Goal: Navigation & Orientation: Find specific page/section

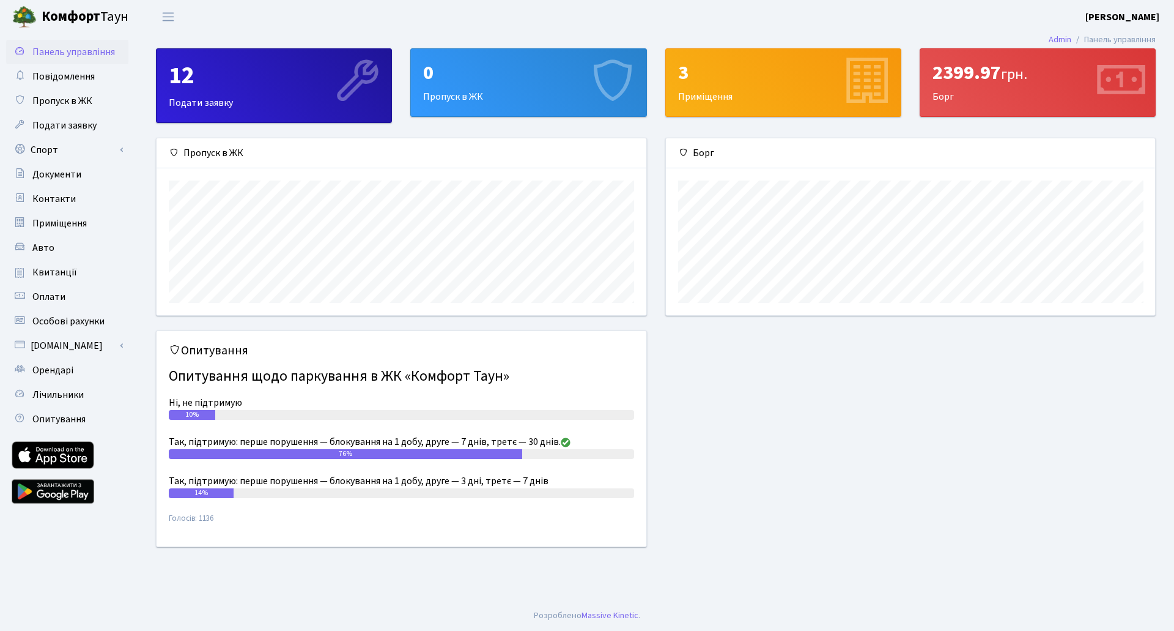
scroll to position [177, 489]
click at [68, 297] on link "Оплати" at bounding box center [67, 296] width 122 height 24
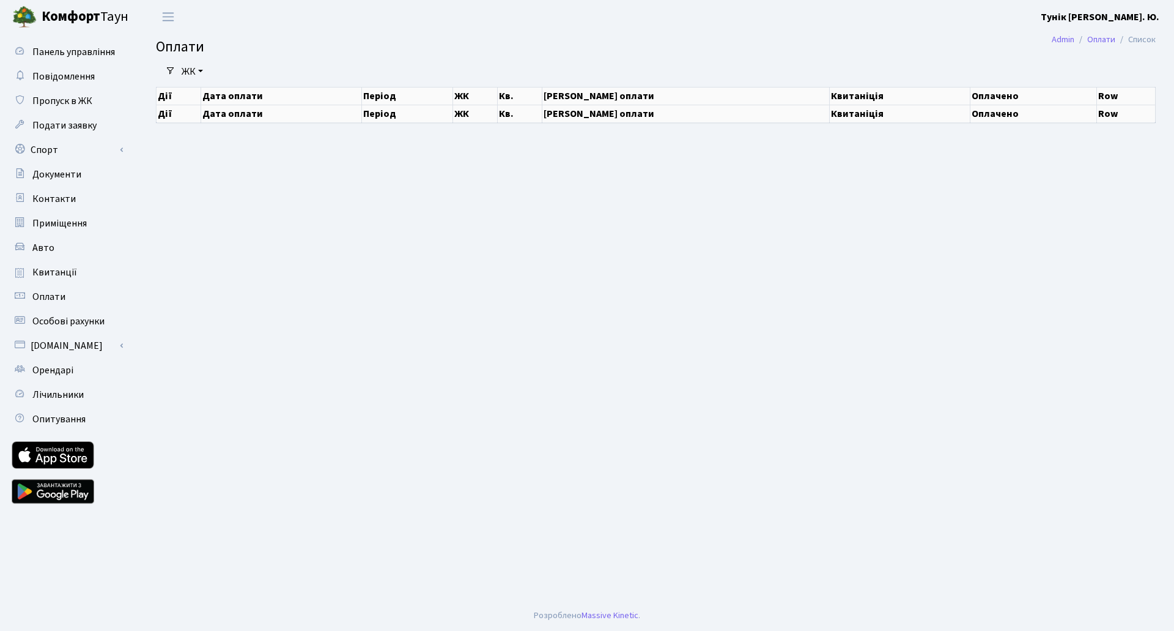
select select "25"
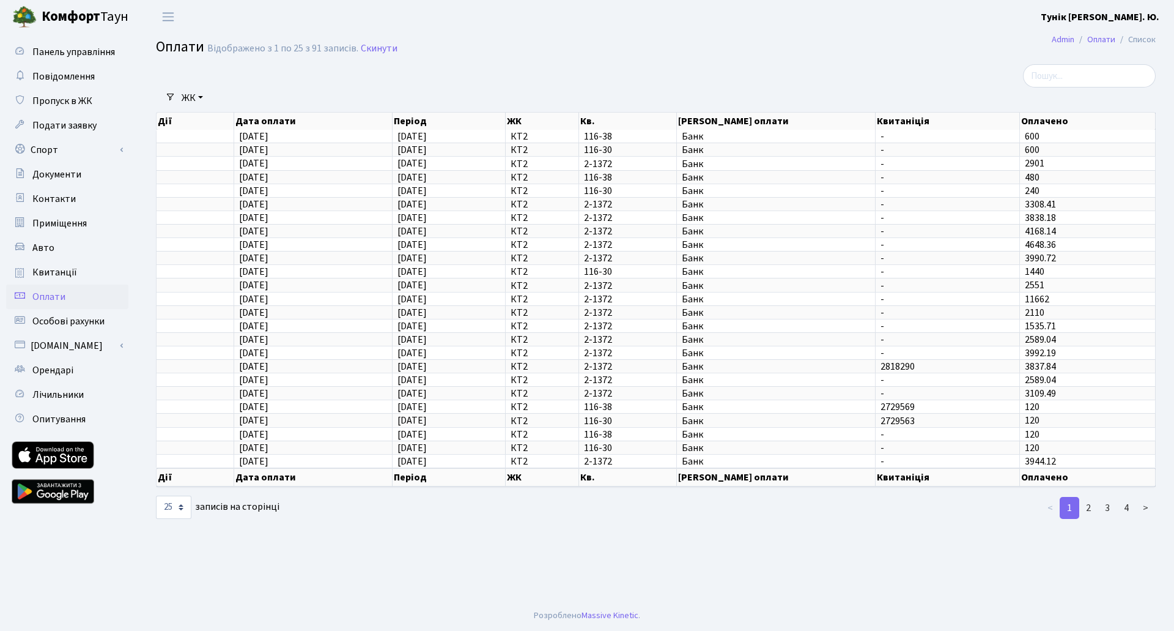
click at [617, 528] on main "Admin Оплати Список Оплати Відображено з 1 по 25 з 91 записів. Скинути Фільтри …" at bounding box center [656, 317] width 1037 height 566
click at [64, 48] on span "Панель управління" at bounding box center [73, 51] width 83 height 13
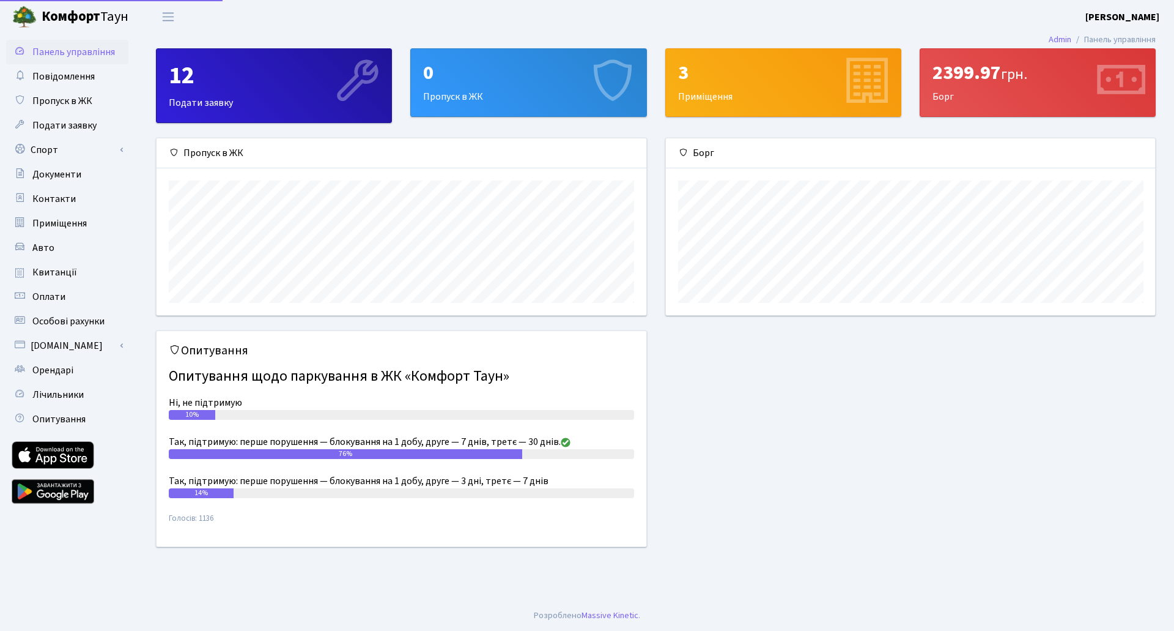
scroll to position [177, 489]
click at [64, 324] on span "Особові рахунки" at bounding box center [68, 320] width 72 height 13
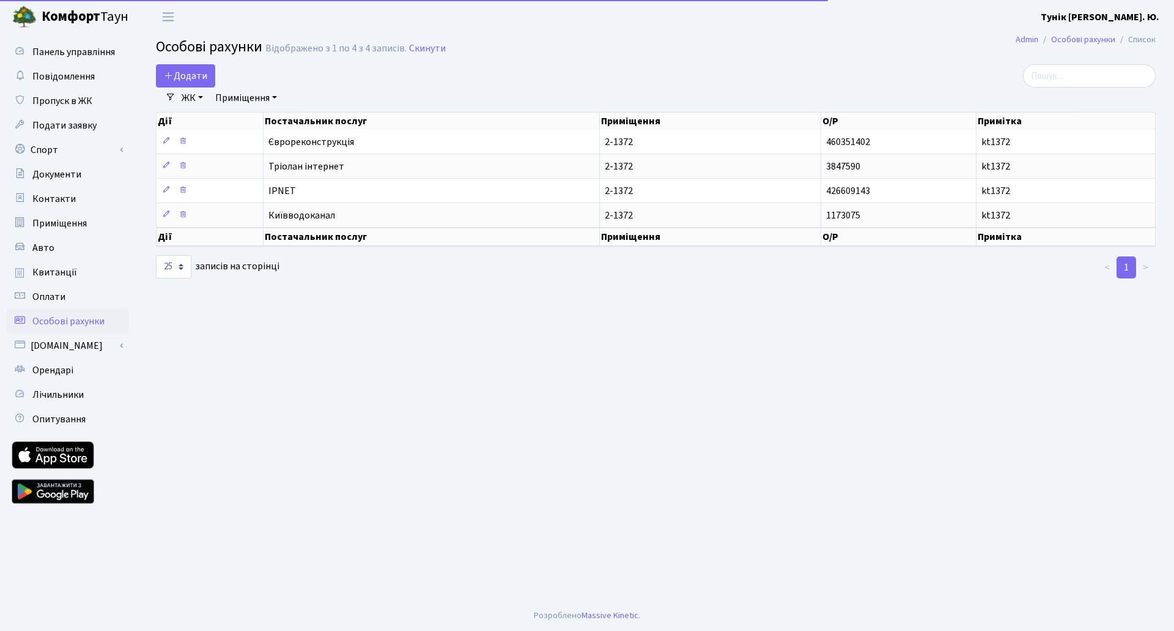
select select "25"
click at [56, 273] on span "Квитанції" at bounding box center [54, 271] width 45 height 13
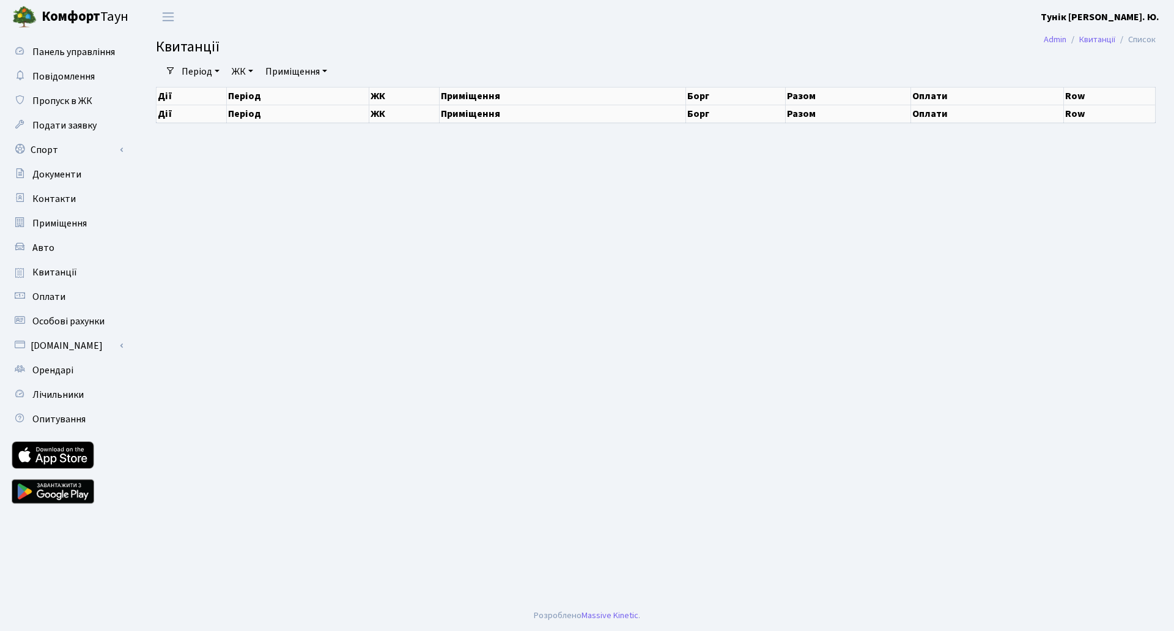
select select "25"
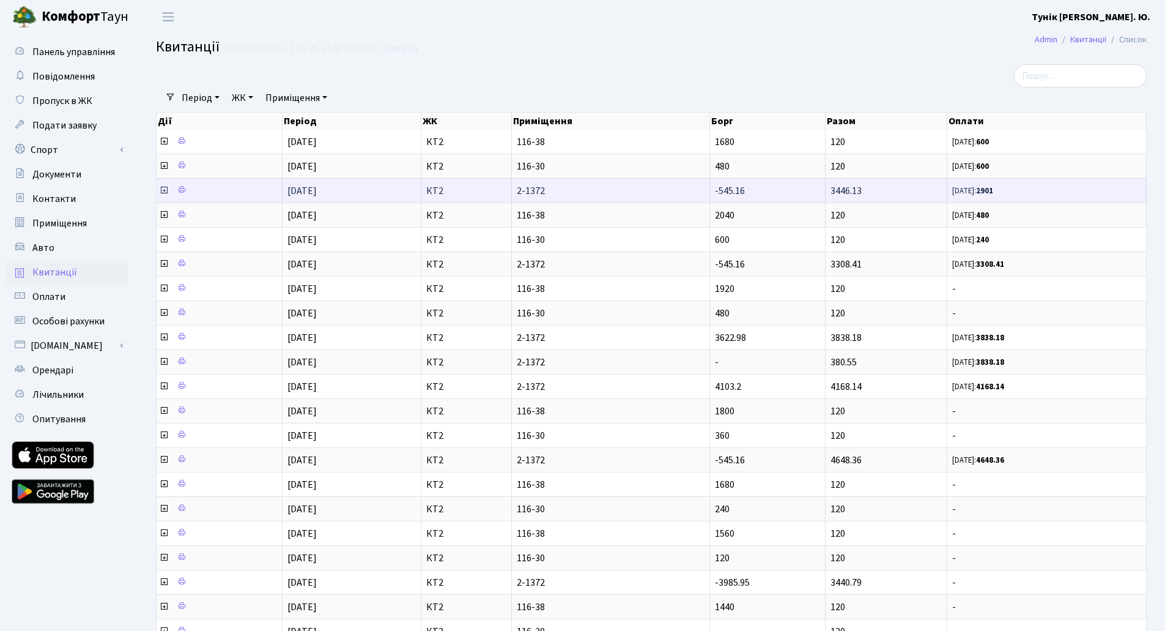
click at [162, 188] on icon at bounding box center [164, 190] width 10 height 10
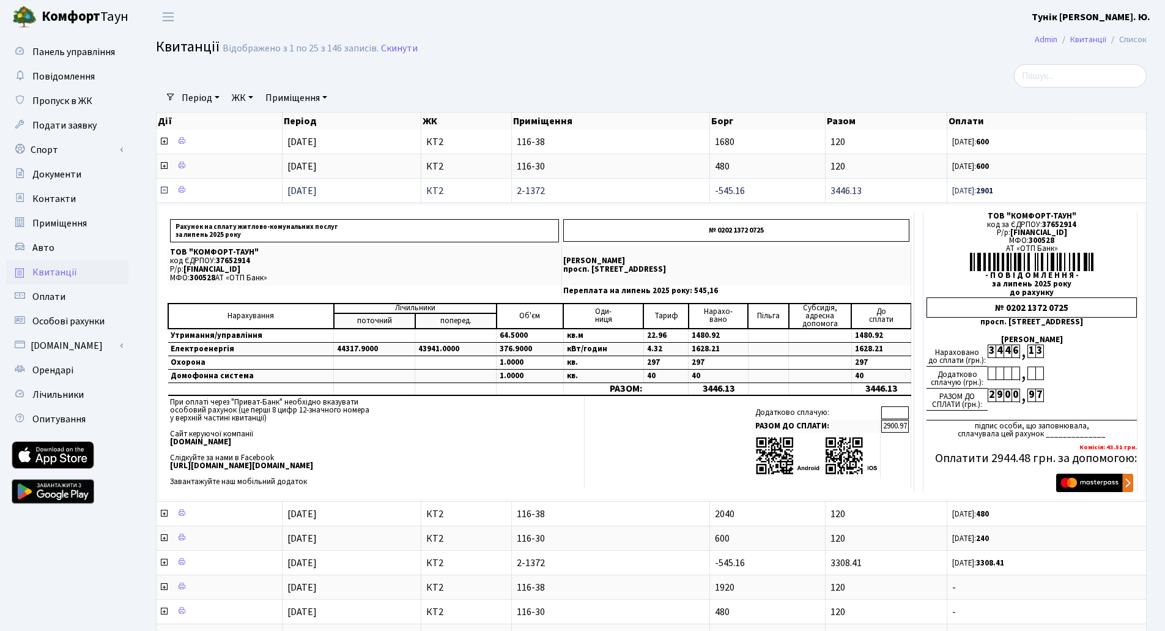
click at [164, 188] on icon at bounding box center [164, 190] width 10 height 10
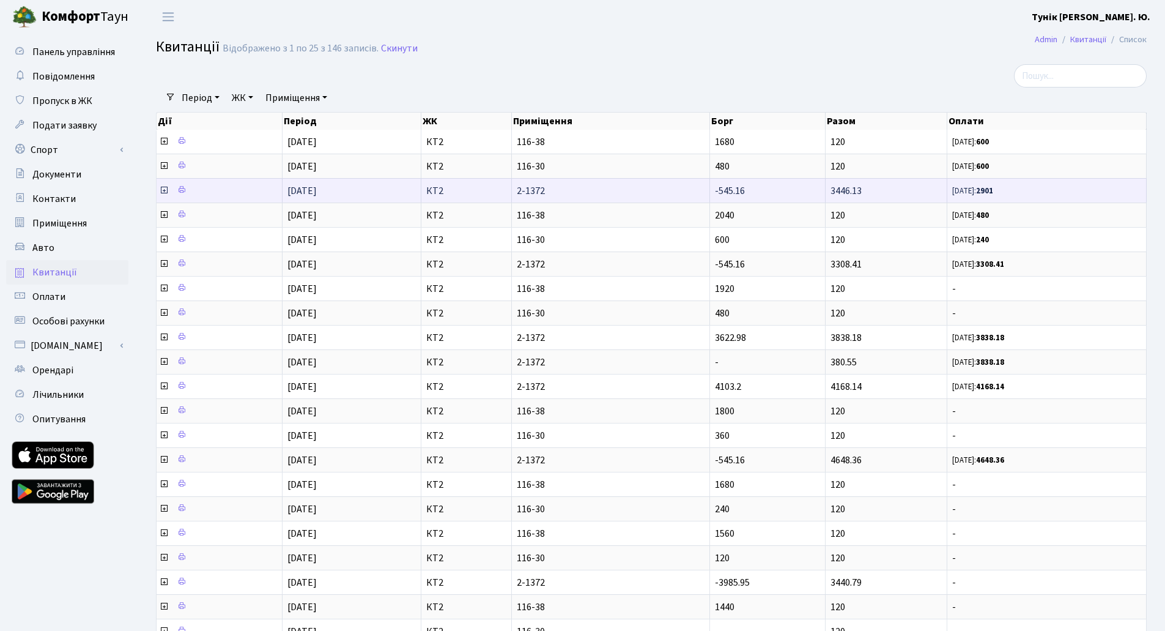
click at [165, 192] on icon at bounding box center [164, 190] width 10 height 10
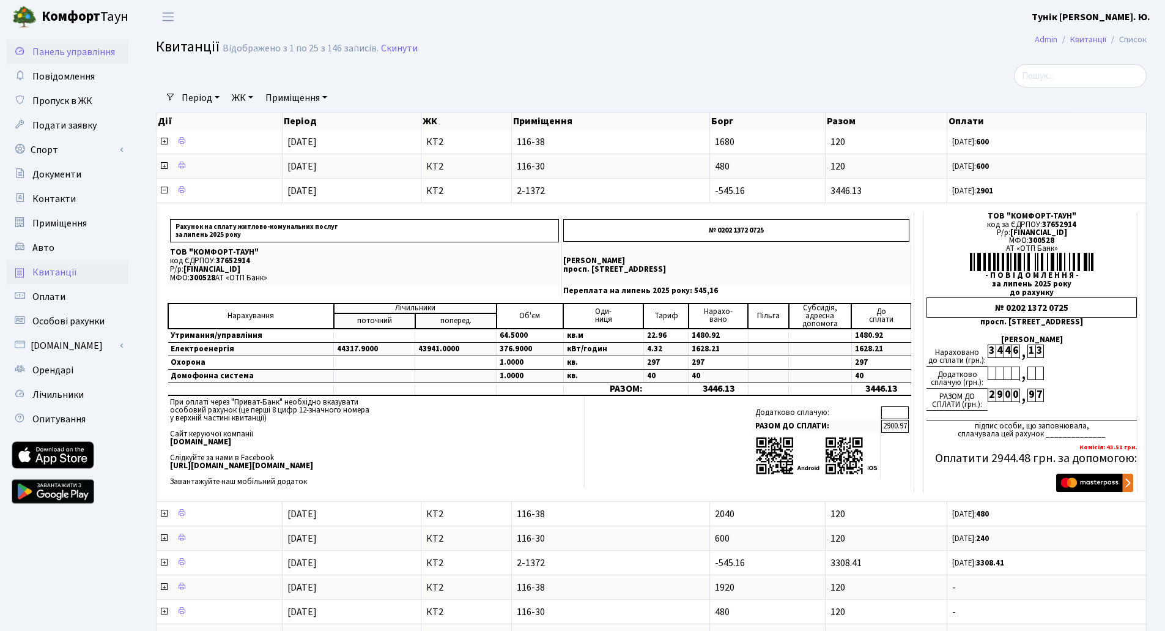
click at [73, 51] on span "Панель управління" at bounding box center [73, 51] width 83 height 13
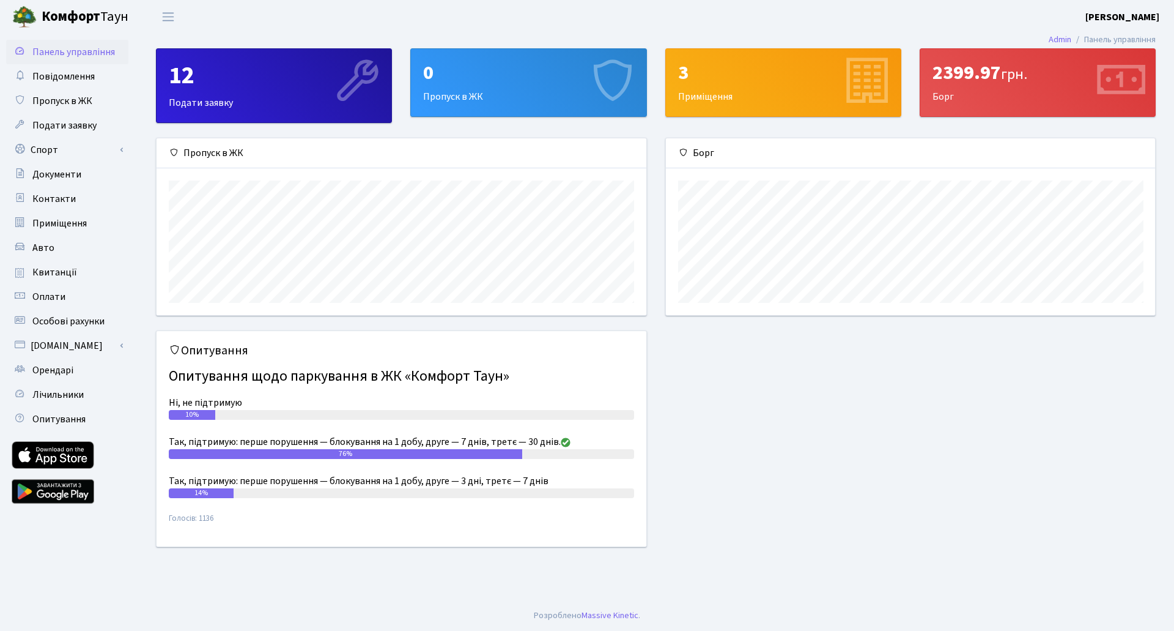
scroll to position [177, 489]
